Goal: Transaction & Acquisition: Purchase product/service

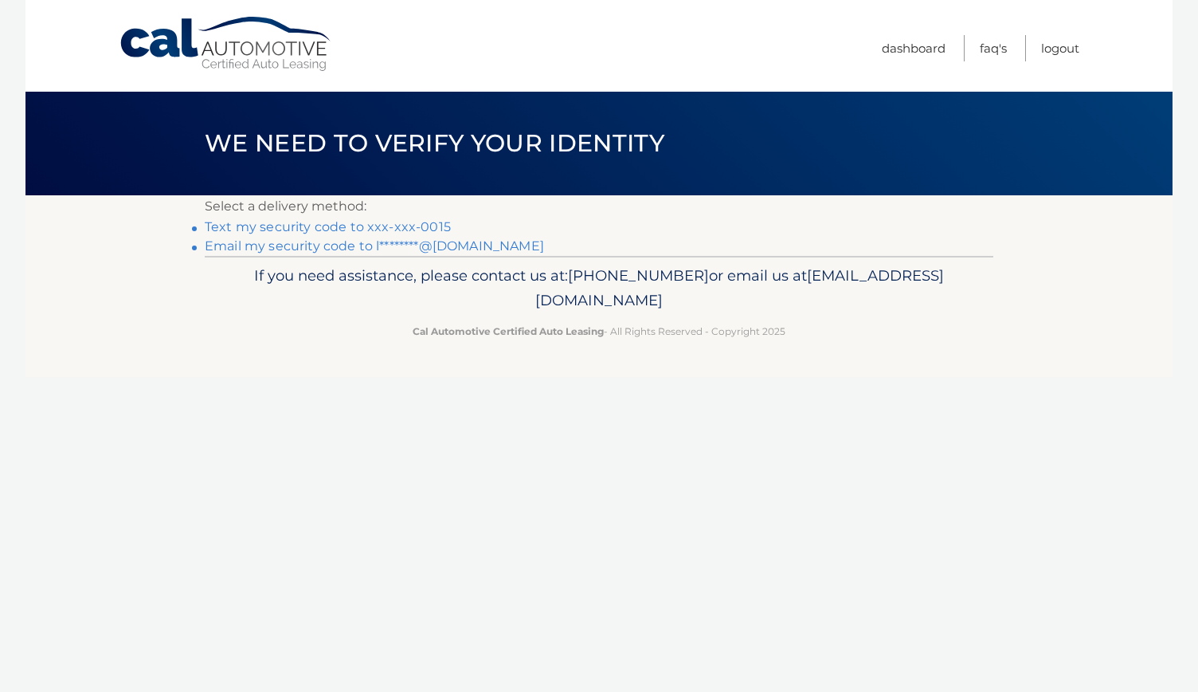
click at [423, 224] on link "Text my security code to xxx-xxx-0015" at bounding box center [328, 226] width 246 height 15
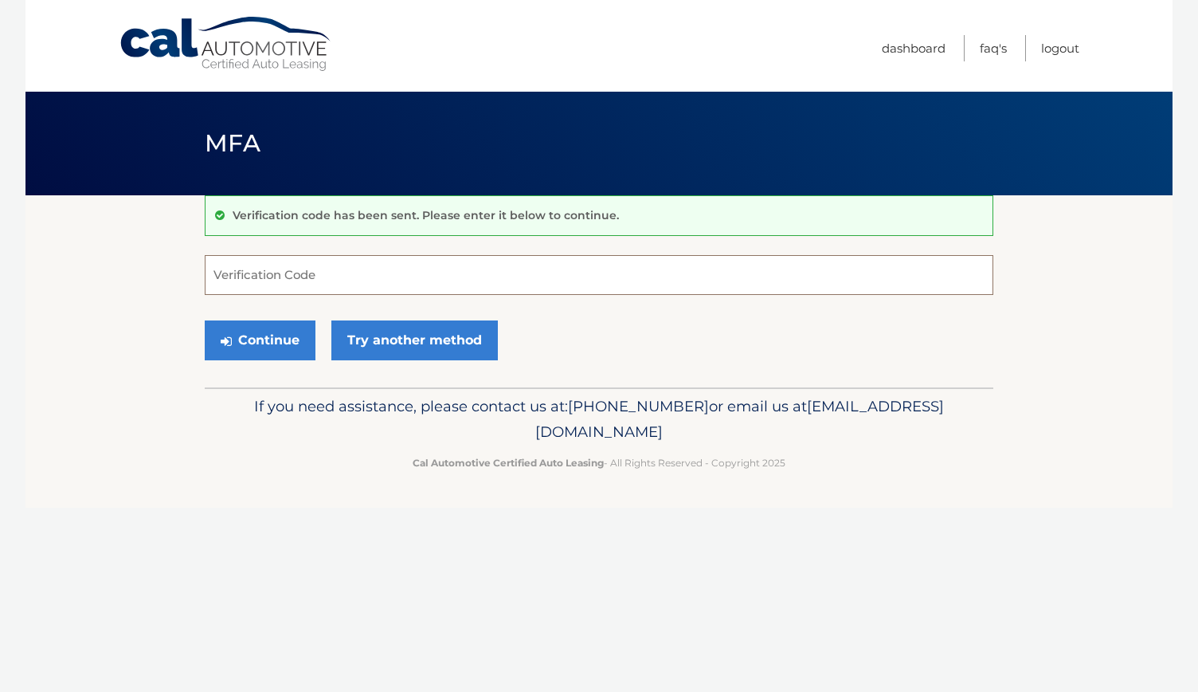
click at [376, 268] on input "Verification Code" at bounding box center [599, 275] width 789 height 40
type input "240467"
click at [205, 320] on button "Continue" at bounding box center [260, 340] width 111 height 40
click at [249, 335] on button "Continue" at bounding box center [260, 340] width 111 height 40
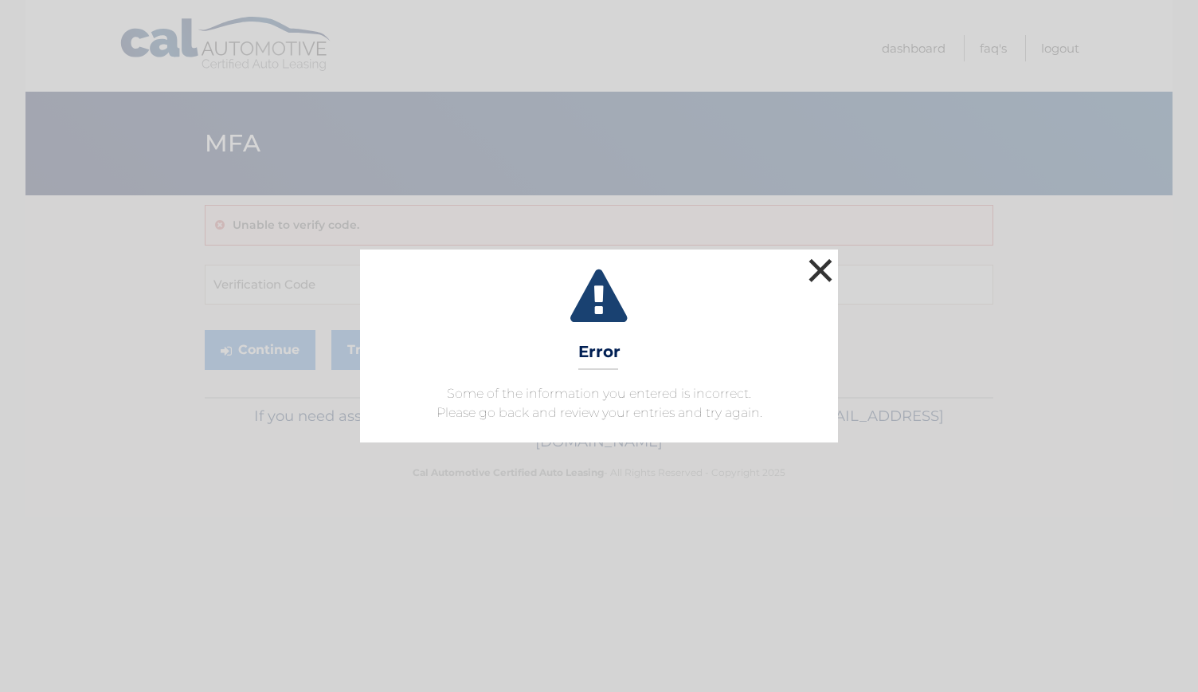
click at [809, 272] on button "×" at bounding box center [821, 270] width 32 height 32
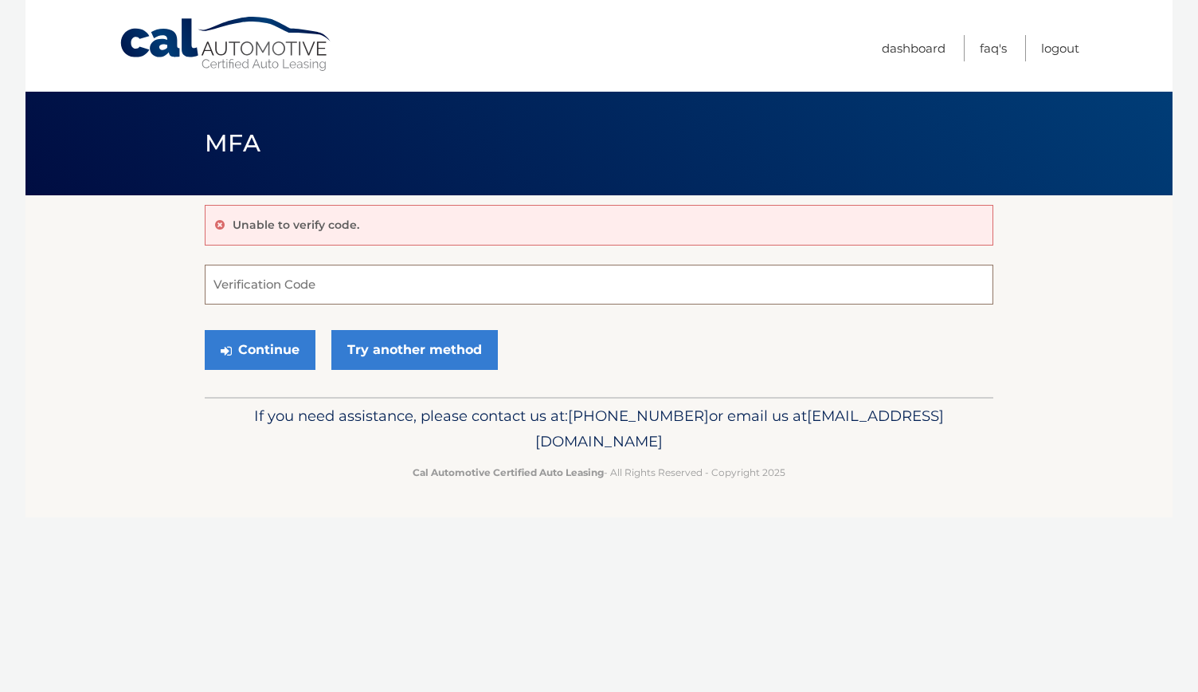
click at [426, 287] on input "Verification Code" at bounding box center [599, 284] width 789 height 40
click at [425, 294] on input "Verification Code" at bounding box center [599, 284] width 789 height 40
type input "240467"
click at [293, 355] on button "Continue" at bounding box center [260, 350] width 111 height 40
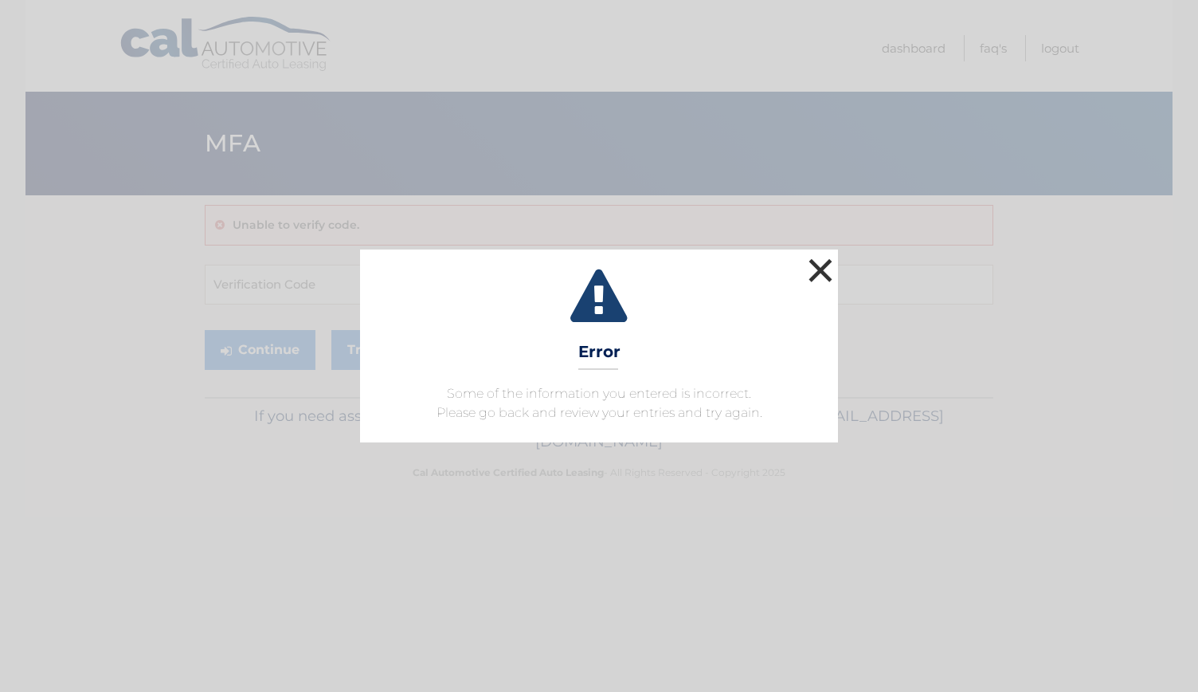
click at [832, 275] on button "×" at bounding box center [821, 270] width 32 height 32
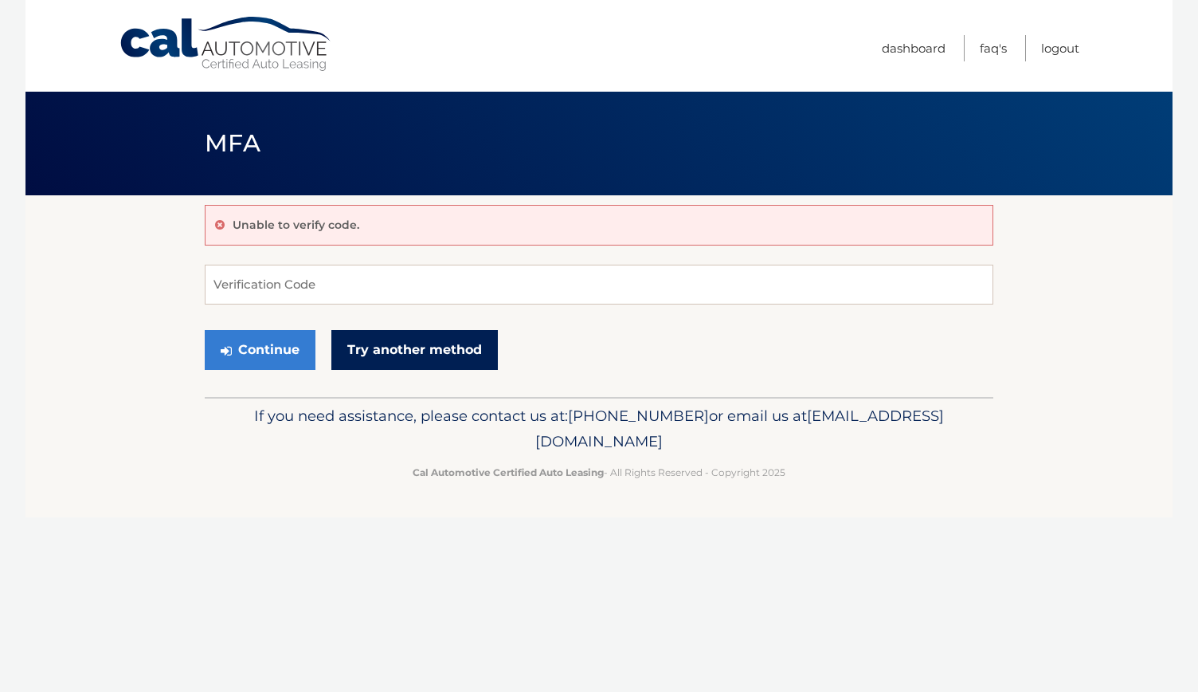
click at [427, 343] on link "Try another method" at bounding box center [414, 350] width 167 height 40
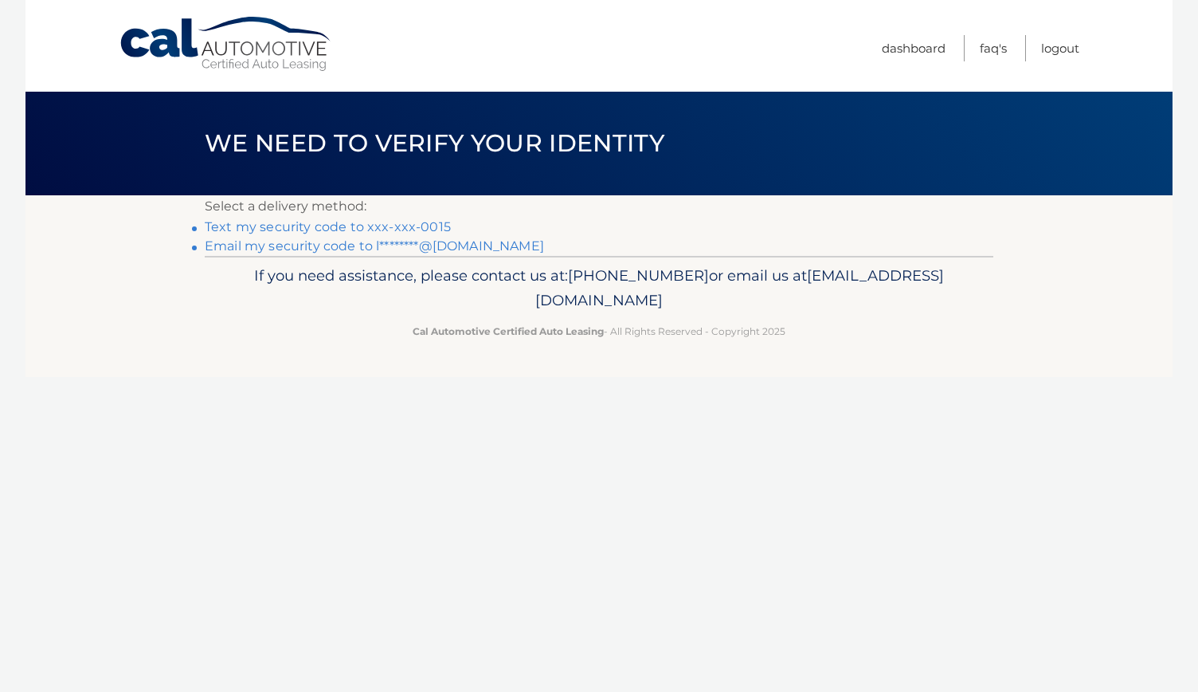
click at [441, 221] on link "Text my security code to xxx-xxx-0015" at bounding box center [328, 226] width 246 height 15
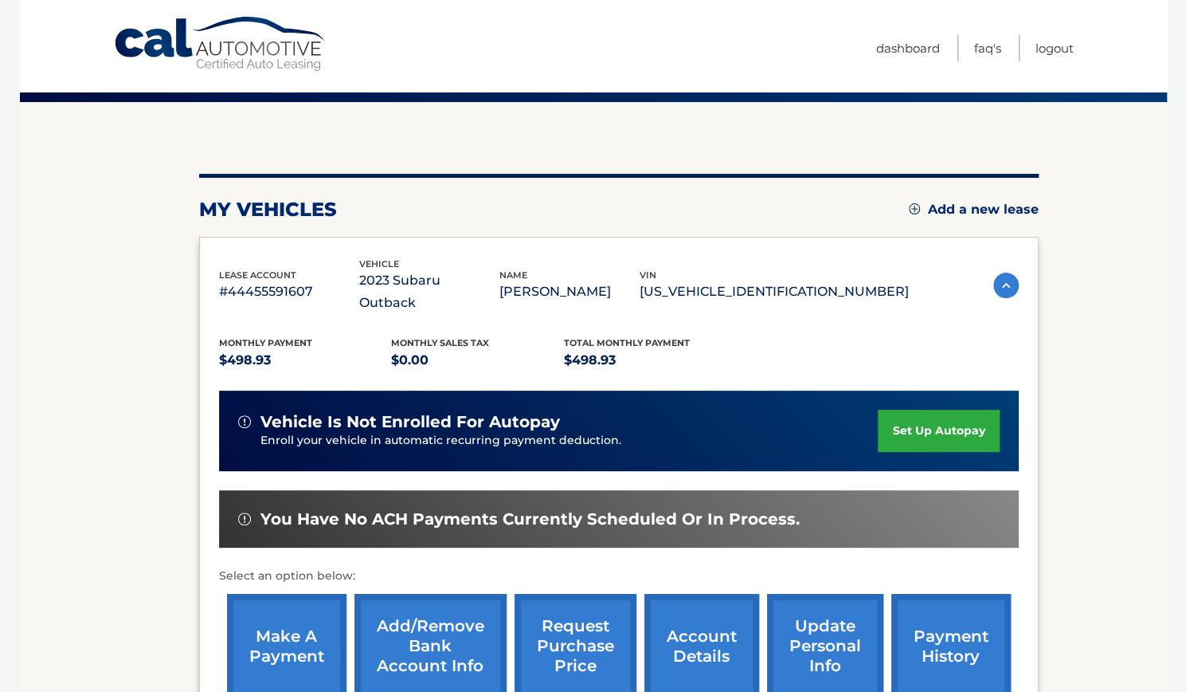
scroll to position [159, 0]
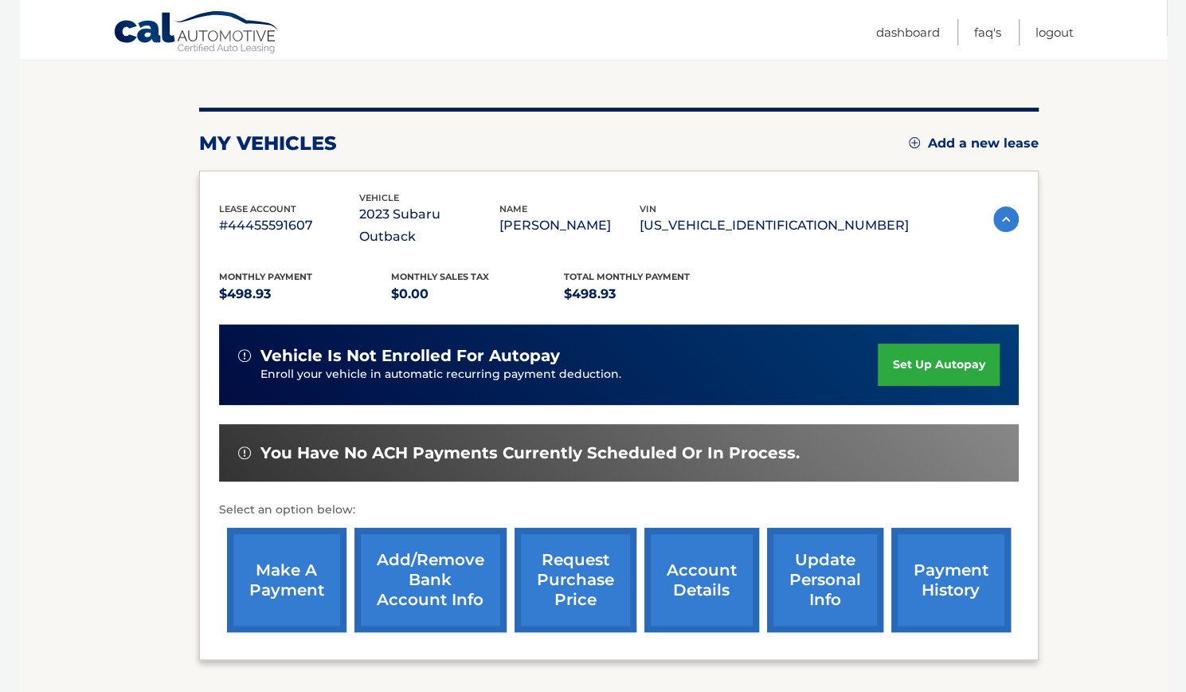
click at [279, 536] on link "make a payment" at bounding box center [287, 579] width 120 height 104
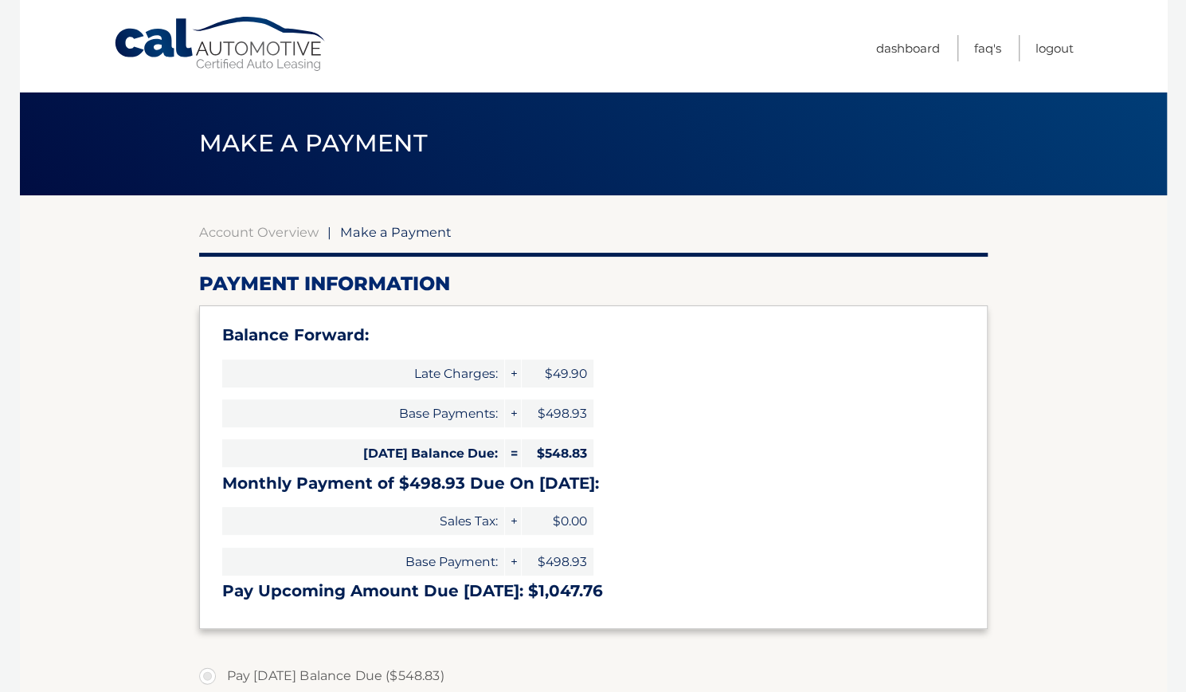
select select "NWM5MTQ4NDctYTcyNC00MmIxLWJkMzAtMzgyYmM0ZGNhMGMy"
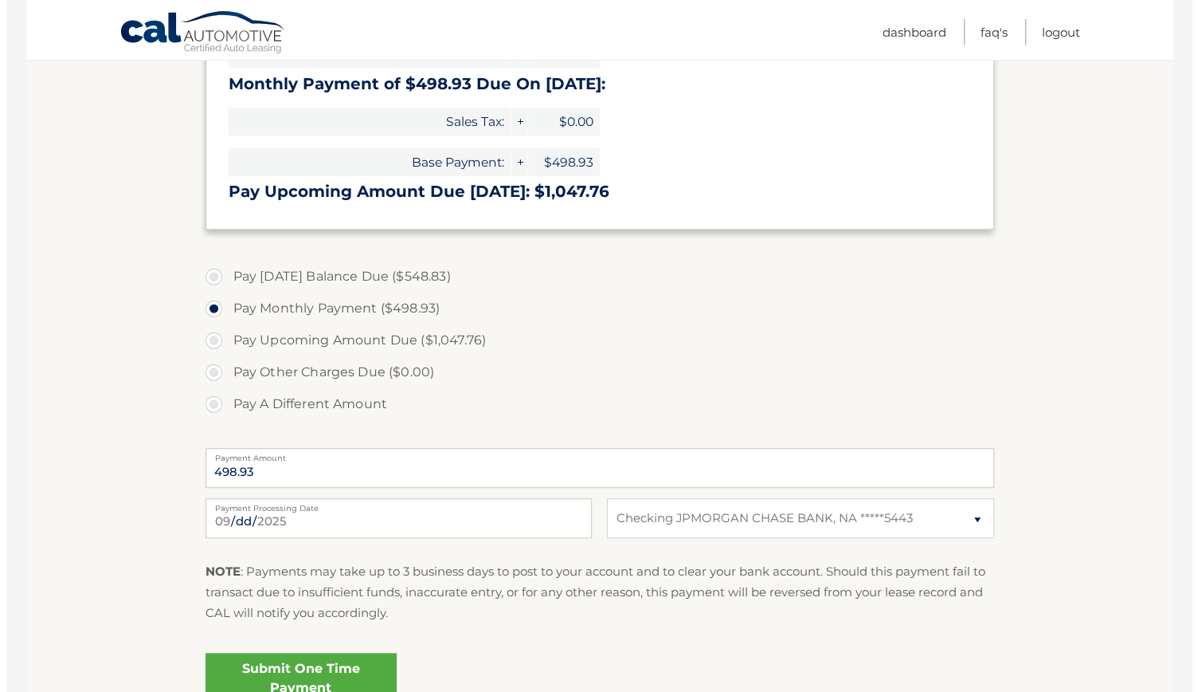
scroll to position [478, 0]
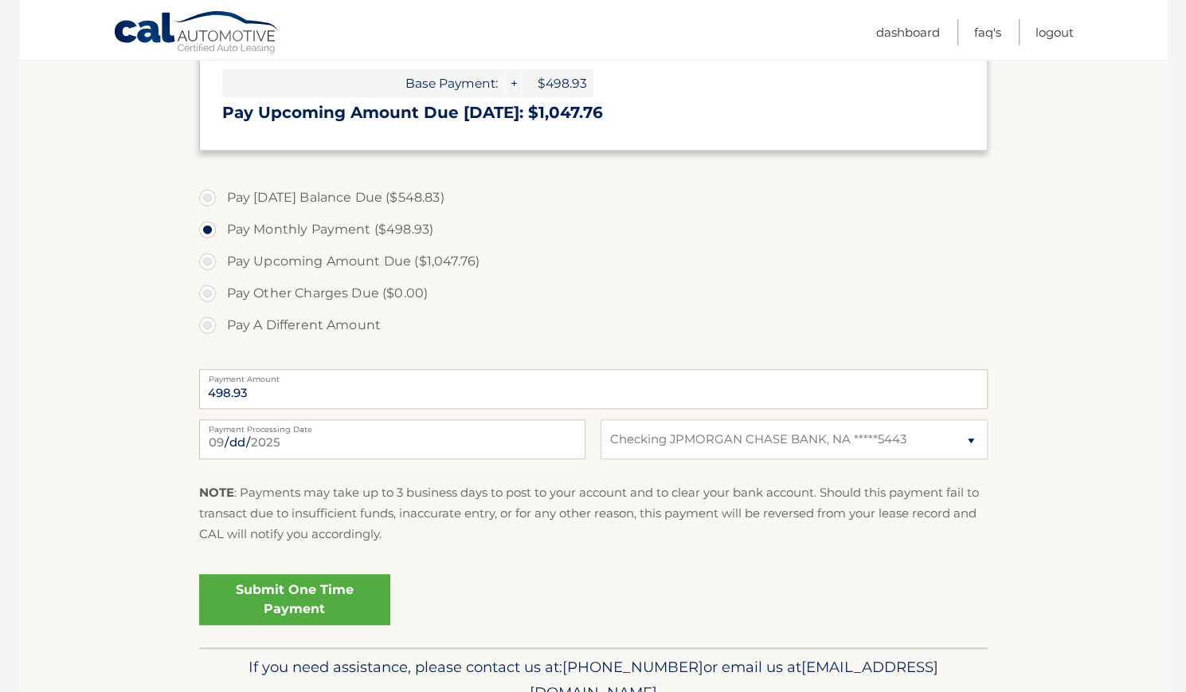
click at [339, 606] on link "Submit One Time Payment" at bounding box center [294, 599] width 191 height 51
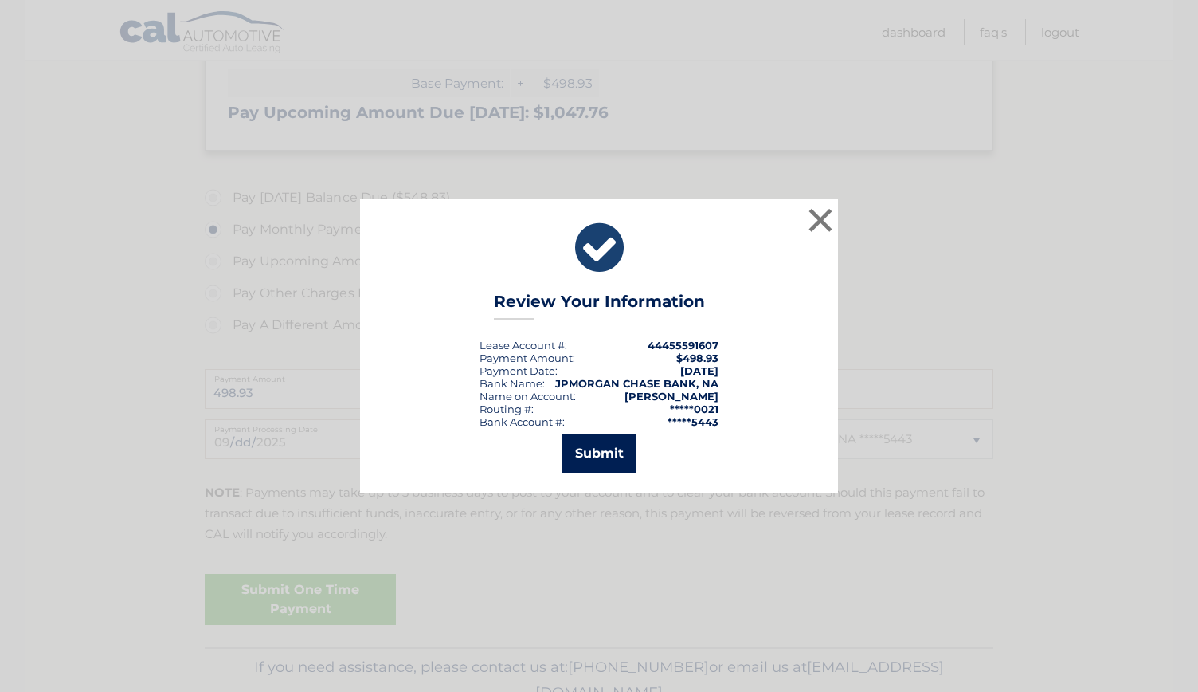
click at [598, 438] on button "Submit" at bounding box center [599, 453] width 74 height 38
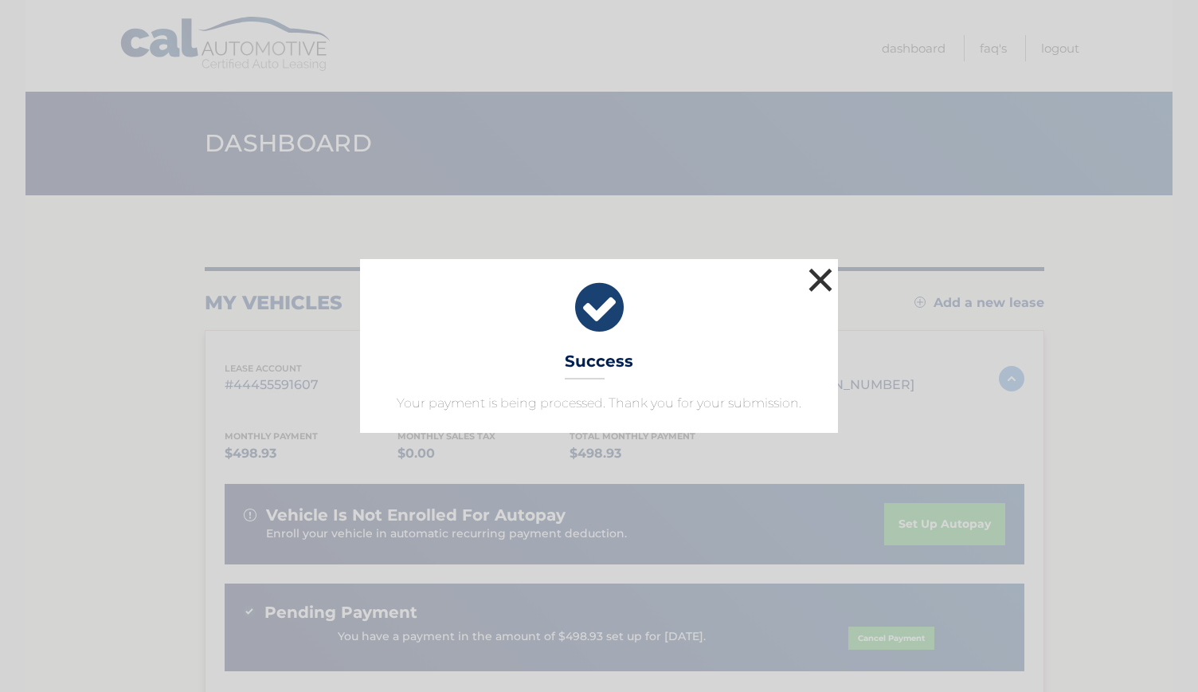
click at [821, 275] on button "×" at bounding box center [821, 280] width 32 height 32
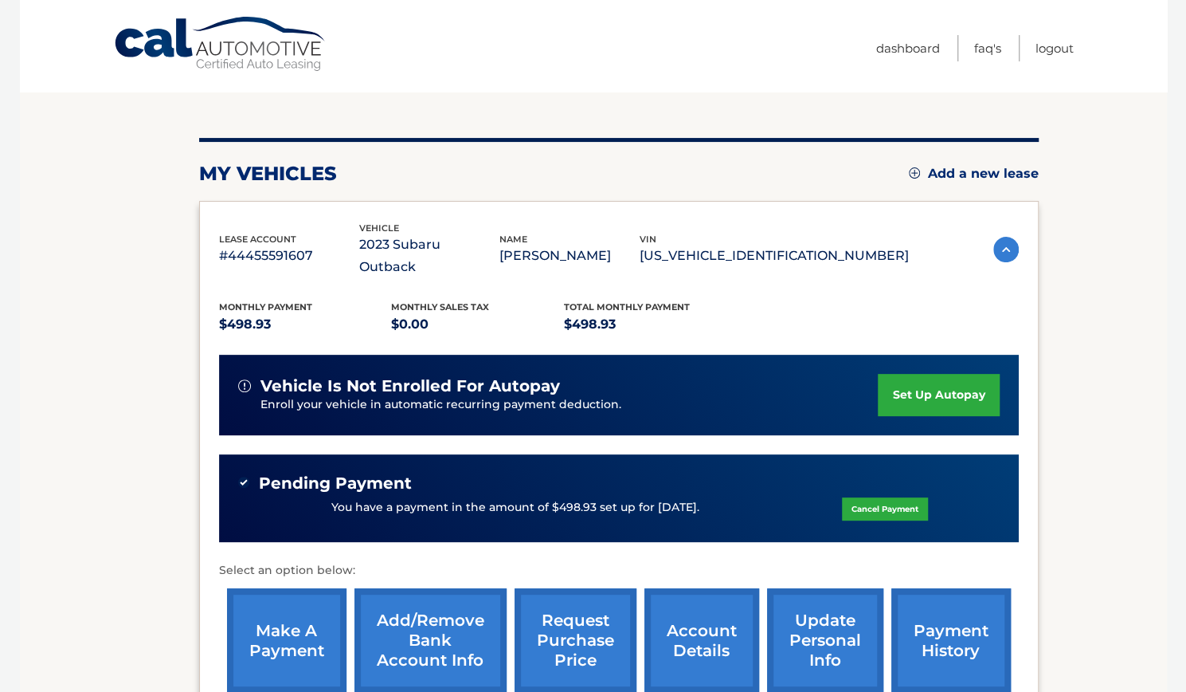
scroll to position [239, 0]
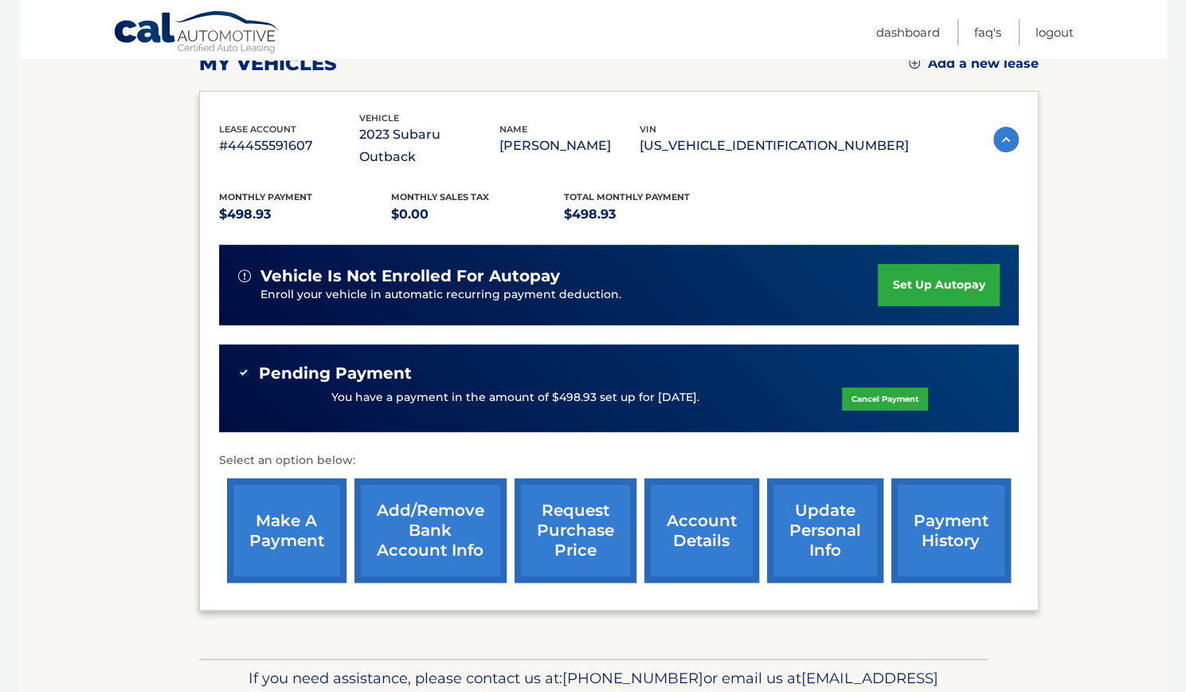
click at [268, 511] on link "make a payment" at bounding box center [287, 530] width 120 height 104
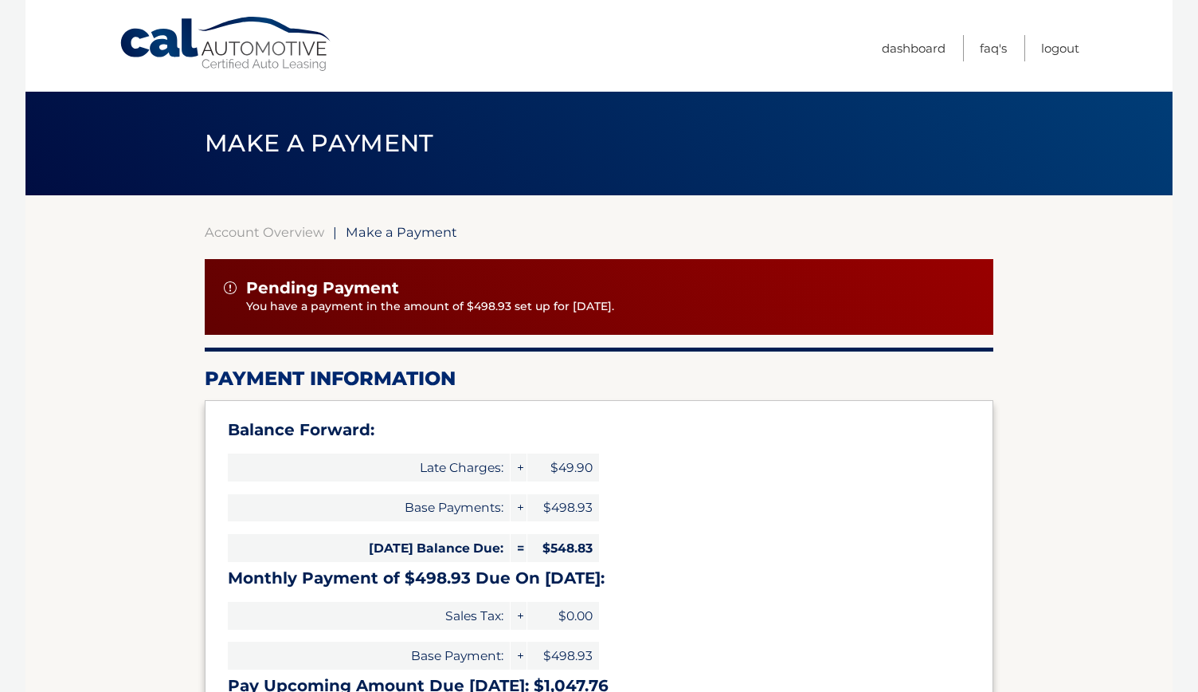
select select "NWM5MTQ4NDctYTcyNC00MmIxLWJkMzAtMzgyYmM0ZGNhMGMy"
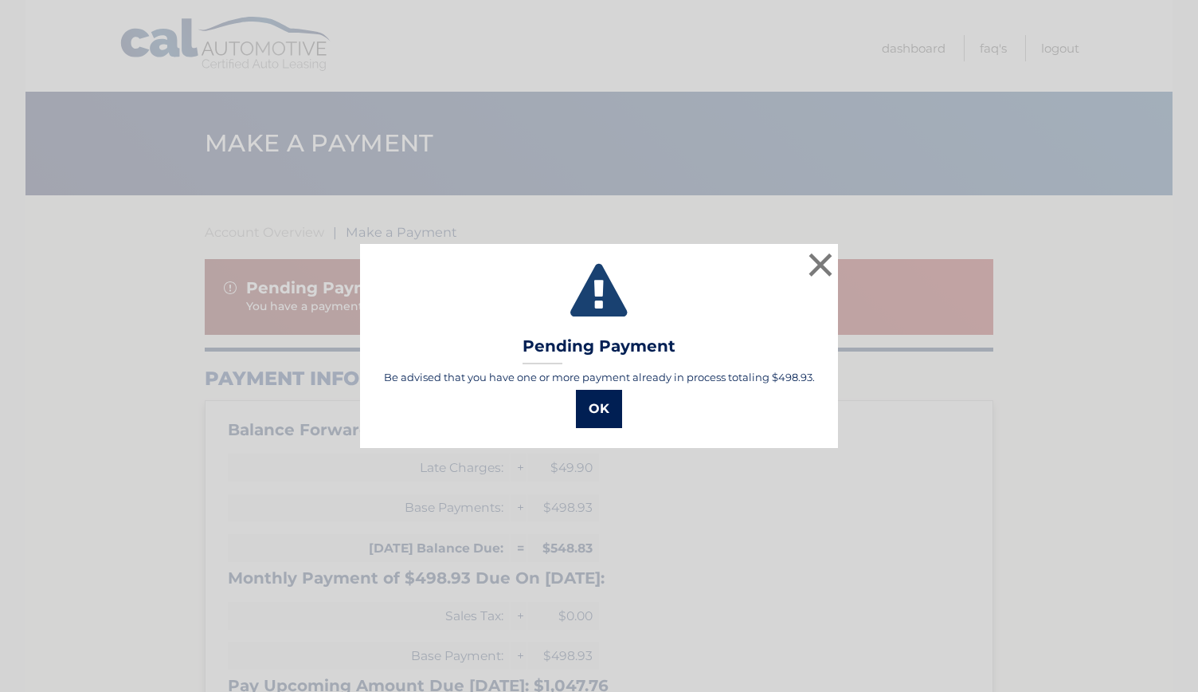
click at [605, 405] on button "OK" at bounding box center [599, 409] width 46 height 38
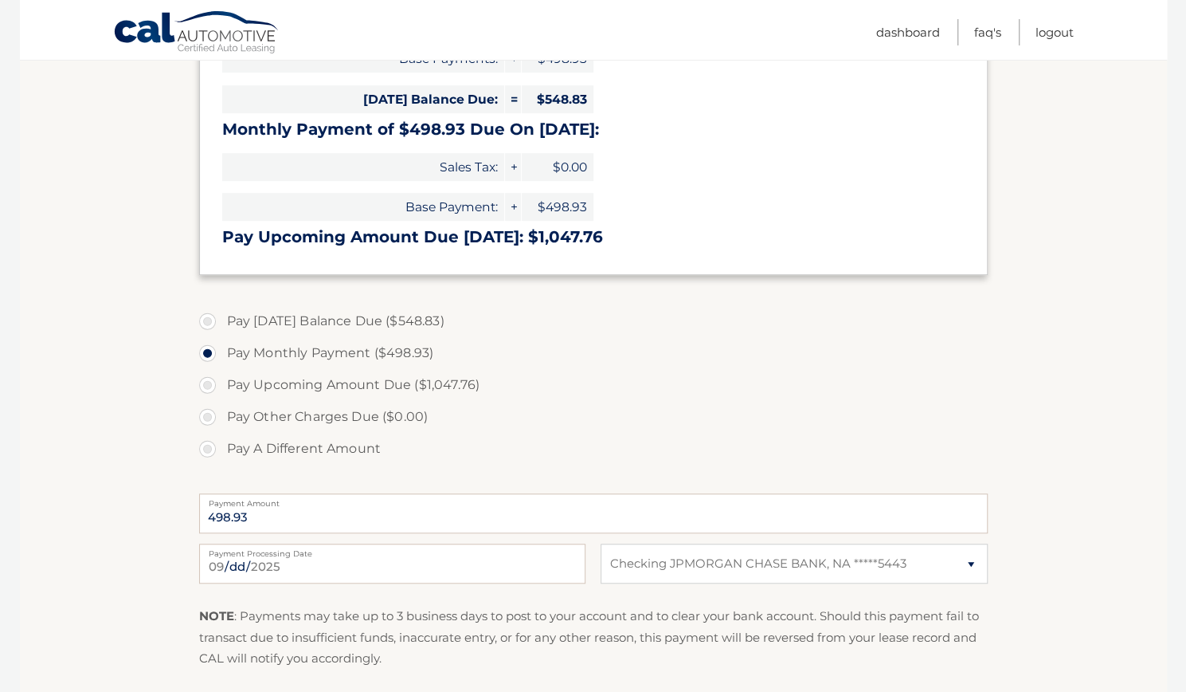
scroll to position [478, 0]
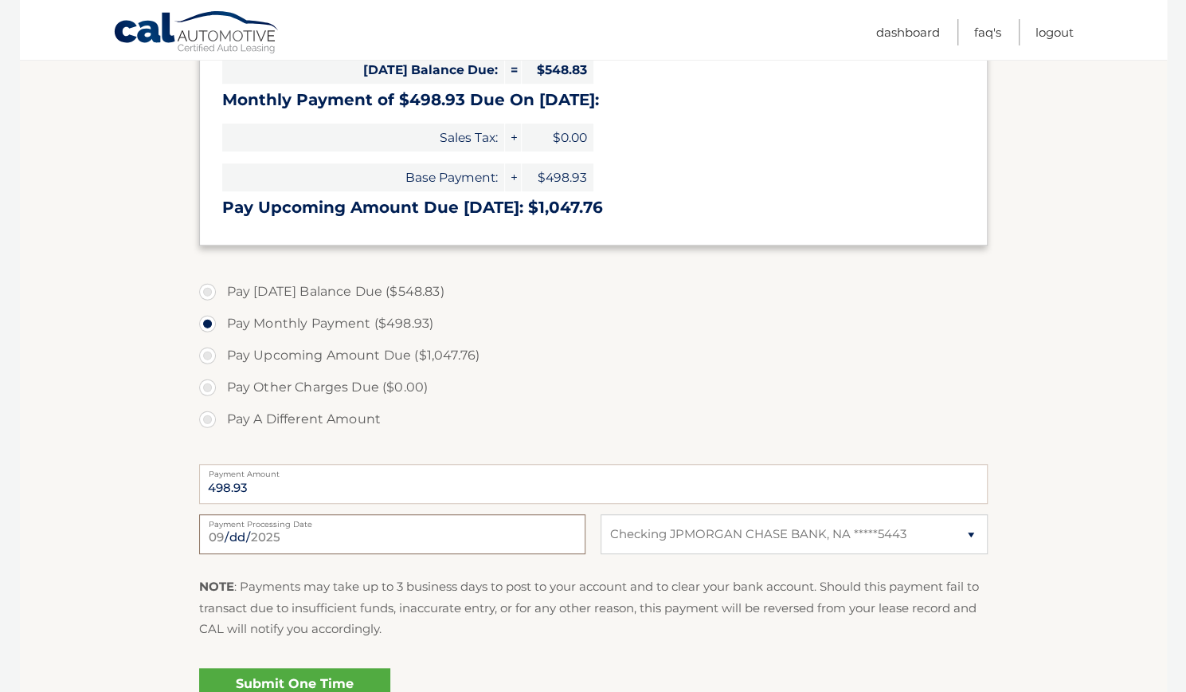
click at [548, 542] on input "[DATE]" at bounding box center [392, 534] width 386 height 40
type input "2025-09-17"
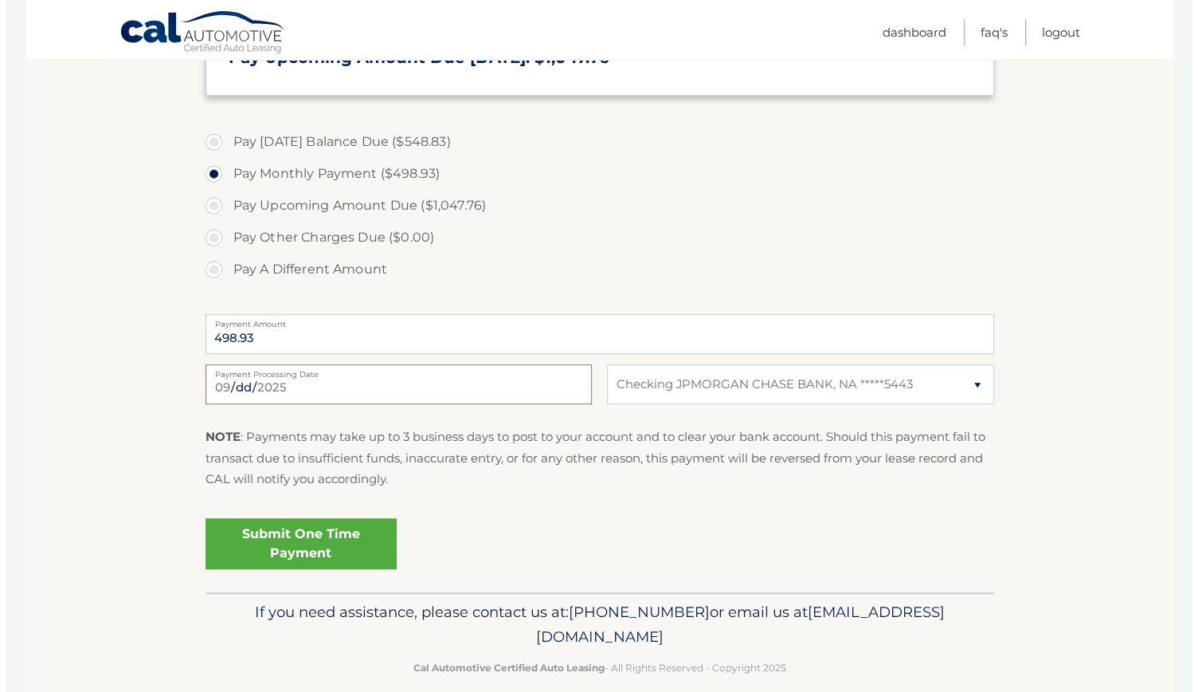
scroll to position [637, 0]
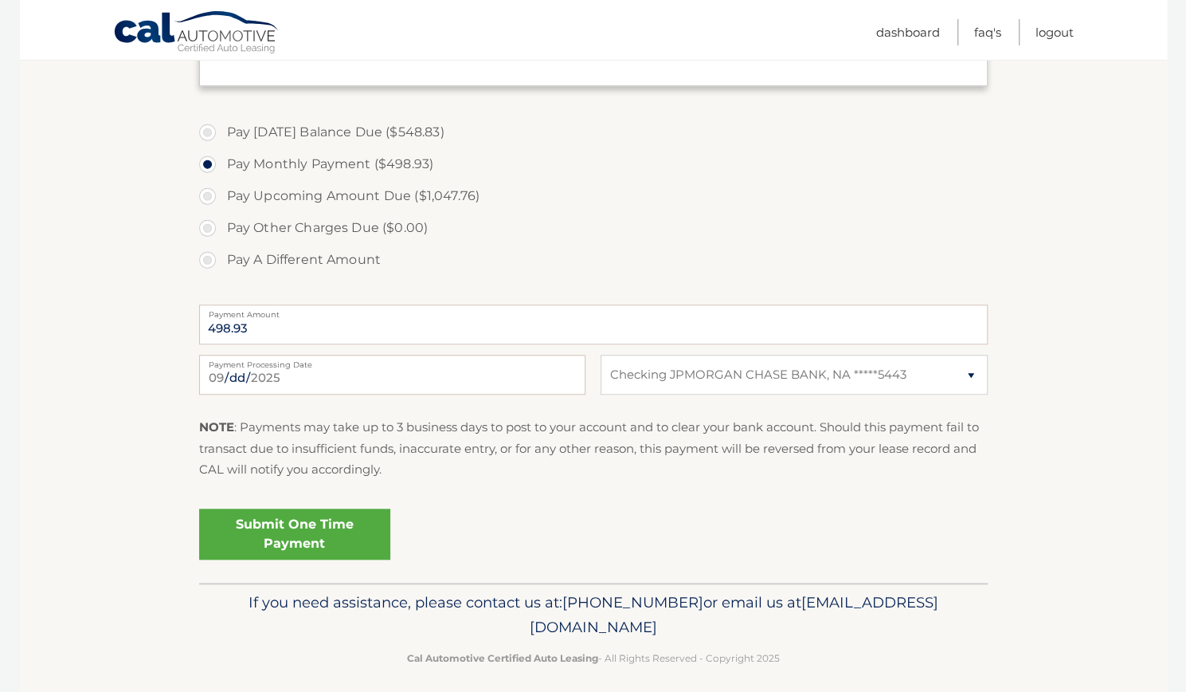
click at [269, 527] on link "Submit One Time Payment" at bounding box center [294, 533] width 191 height 51
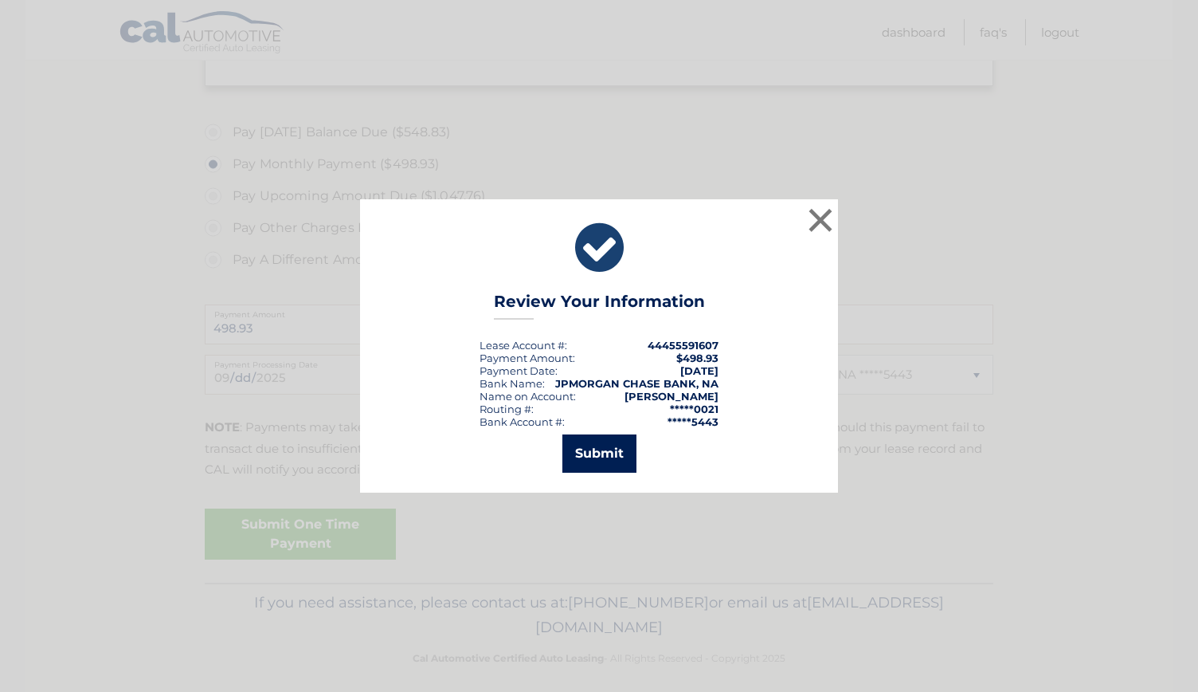
click at [618, 460] on button "Submit" at bounding box center [599, 453] width 74 height 38
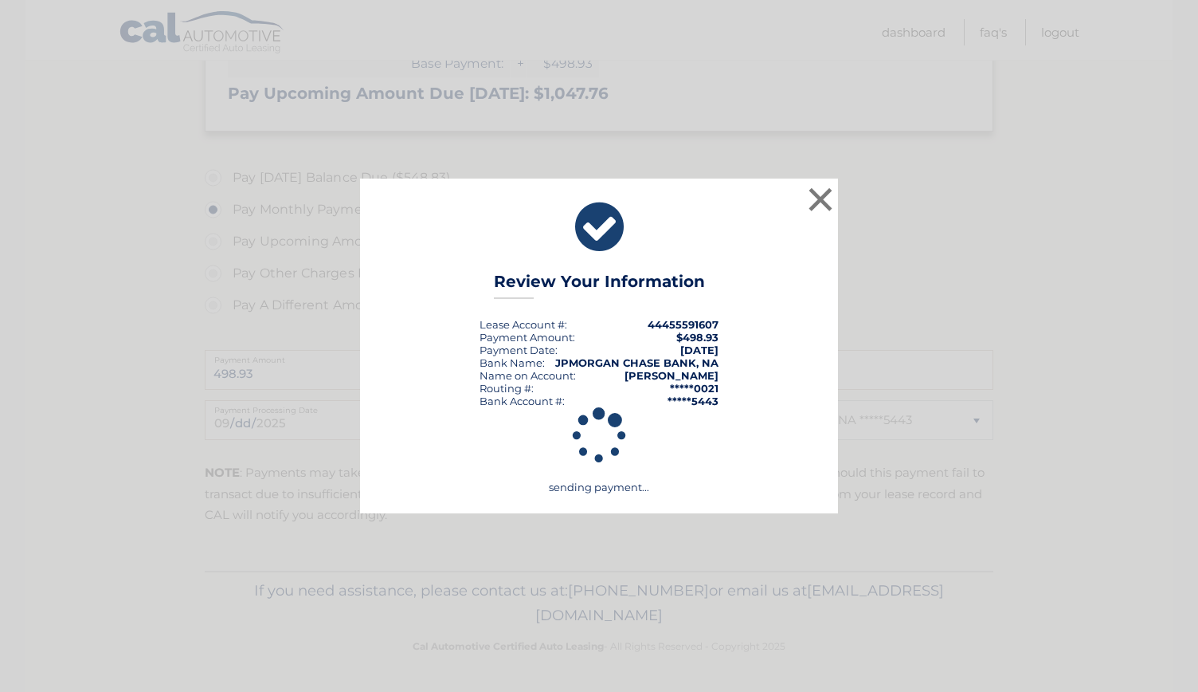
scroll to position [591, 0]
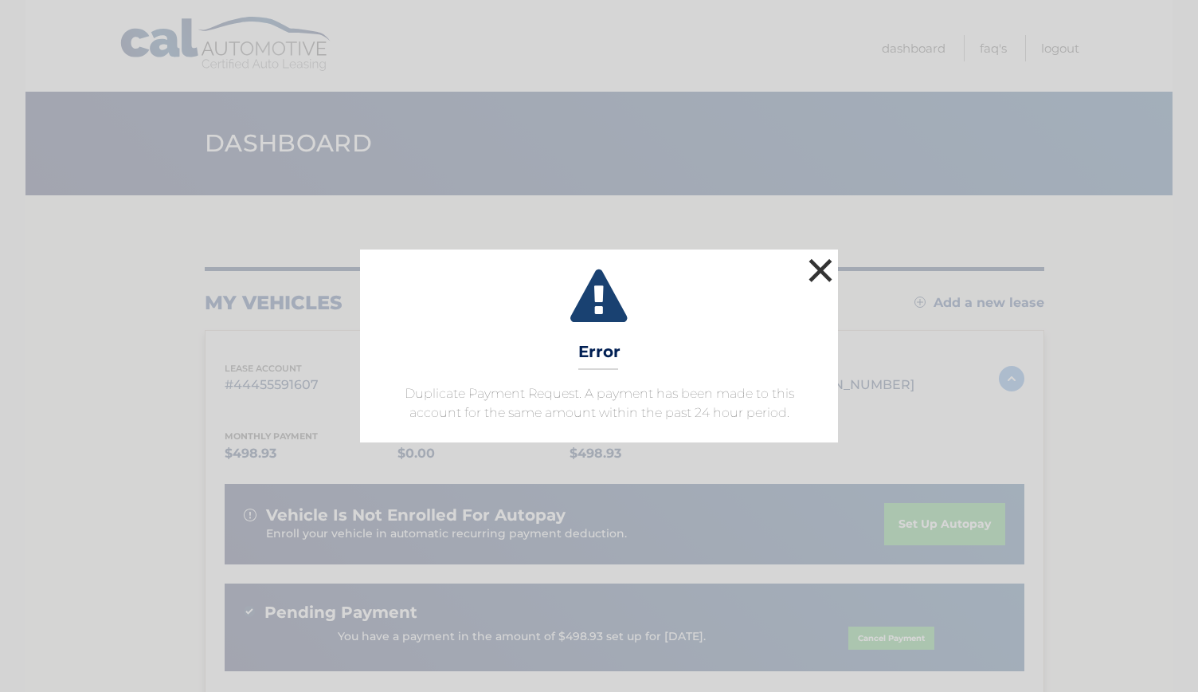
click at [817, 270] on button "×" at bounding box center [821, 270] width 32 height 32
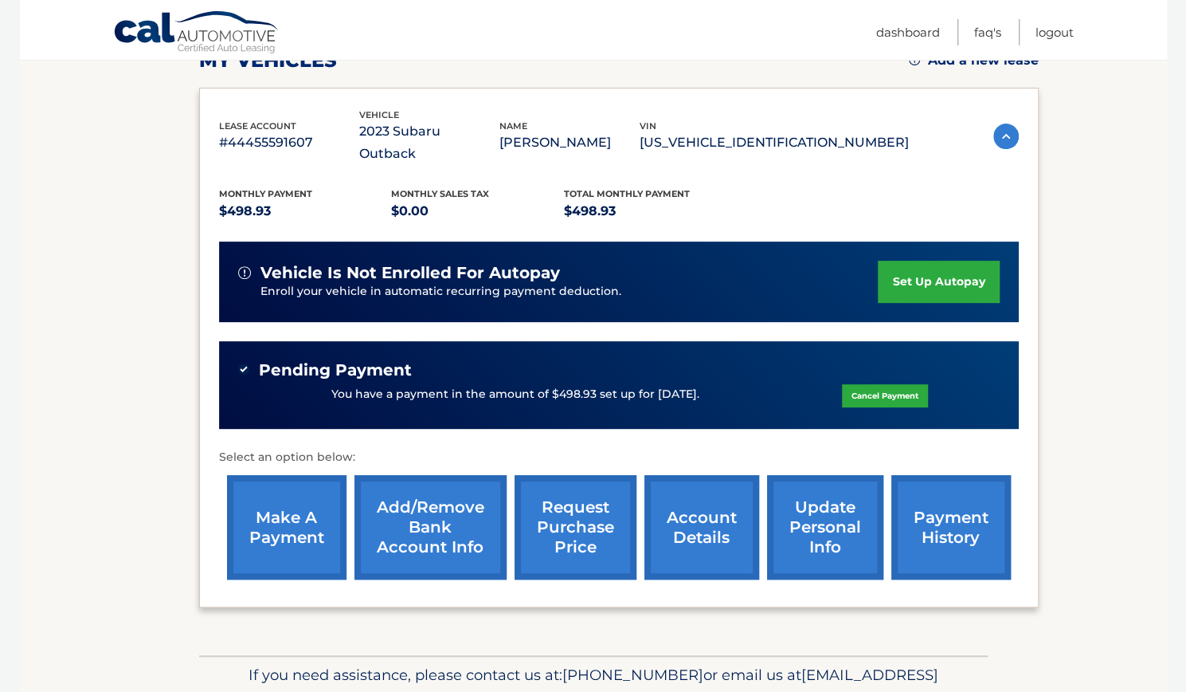
scroll to position [303, 0]
